Goal: Obtain resource: Download file/media

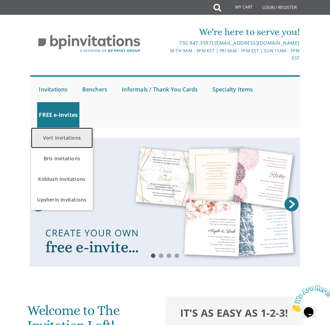
click at [69, 134] on link "Vort Invitations" at bounding box center [62, 138] width 62 height 21
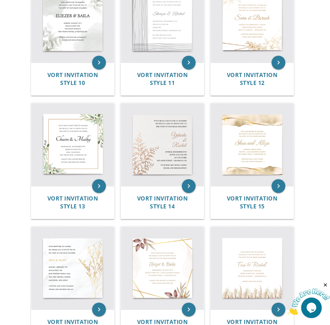
scroll to position [605, 0]
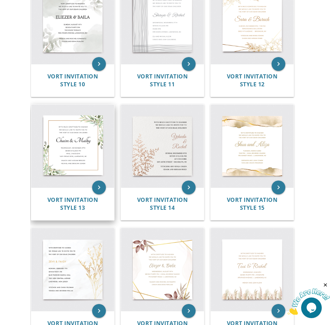
click at [68, 145] on img at bounding box center [72, 146] width 83 height 83
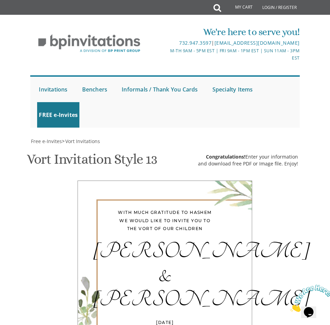
scroll to position [254, 0]
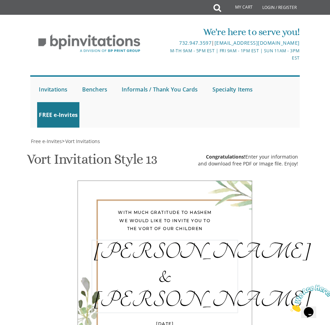
drag, startPoint x: 189, startPoint y: 208, endPoint x: 89, endPoint y: 218, distance: 100.2
type textarea "Azaryahu & Naomi"
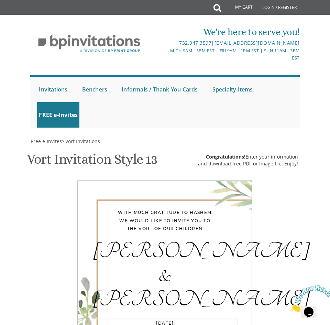
drag, startPoint x: 166, startPoint y: 289, endPoint x: 123, endPoint y: 292, distance: 43.4
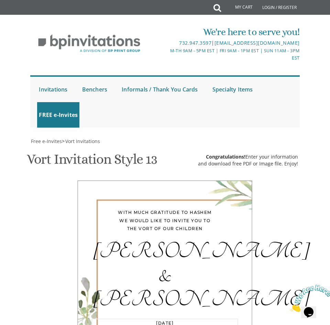
drag, startPoint x: 167, startPoint y: 292, endPoint x: 128, endPoint y: 292, distance: 38.5
type textarea "Monday, August 18th Seven-Thirty PM 212 Autumn Road, Lakewood, NJ"
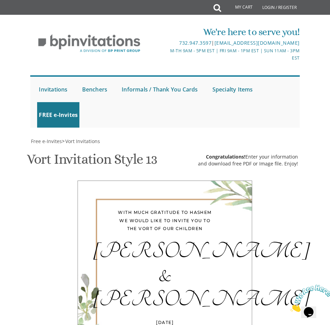
drag, startPoint x: 187, startPoint y: 291, endPoint x: 149, endPoint y: 282, distance: 38.9
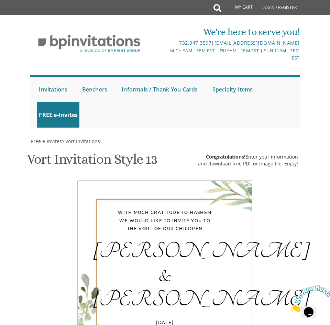
scroll to position [252, 0]
type textarea "Yaakov and Yael Basser Yehoshua and Hadassa Zweig"
click at [281, 181] on div "With much gratitude to Hashem We would like to invite you to The vort of our ch…" at bounding box center [164, 288] width 263 height 215
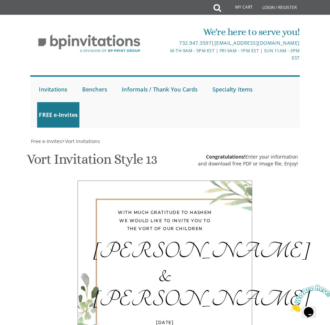
select select "40px"
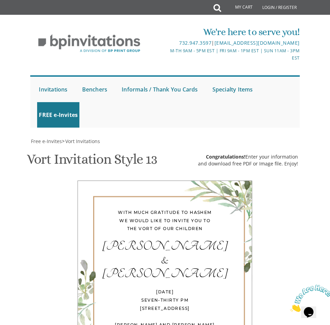
scroll to position [328, 0]
type input "numzone123@gmail.com"
